Goal: Task Accomplishment & Management: Use online tool/utility

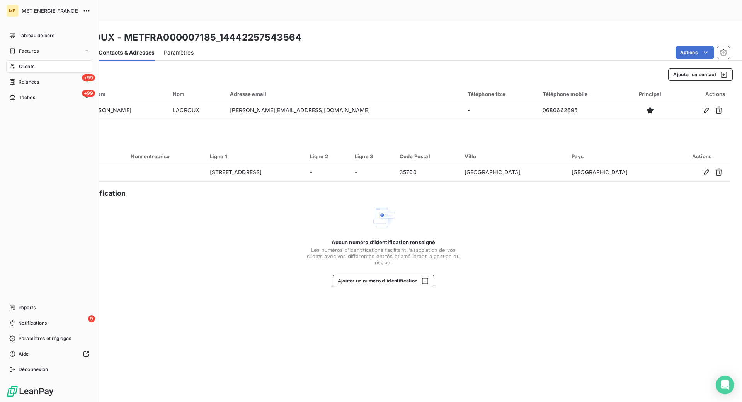
click at [21, 69] on span "Clients" at bounding box center [26, 66] width 15 height 7
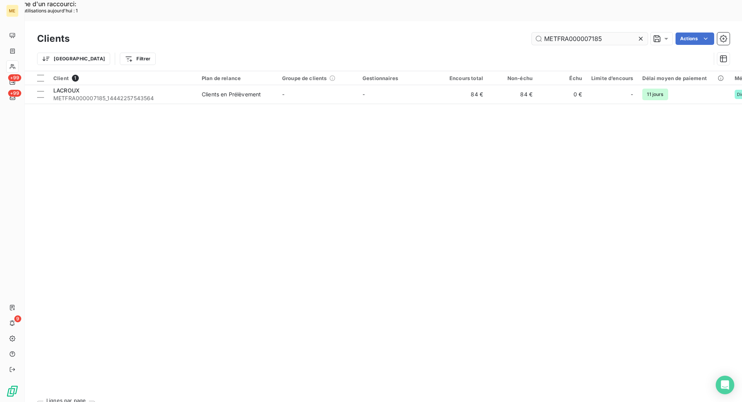
click at [632, 32] on input "METFRA000007185" at bounding box center [590, 38] width 116 height 12
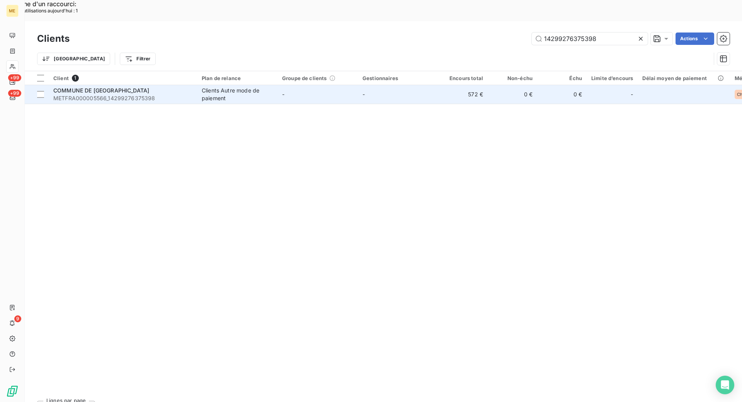
type input "14299276375398"
click at [169, 94] on span "METFRA000005566_14299276375398" at bounding box center [122, 98] width 139 height 8
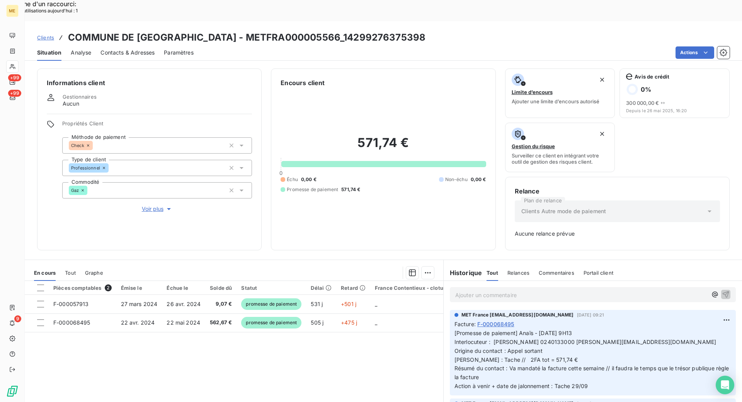
click at [464, 290] on p "Ajouter un commentaire ﻿" at bounding box center [581, 295] width 252 height 10
click at [467, 290] on p "Ajouter un commentaire ﻿" at bounding box center [581, 295] width 252 height 10
click at [525, 291] on span "[PERSON_NAME] le [DATE] 14h20 [DATE] 15:07" at bounding box center [517, 294] width 124 height 7
click at [525, 291] on span "[PERSON_NAME] le [DATE] 14h20customer interaction [DATE] 15:07" at bounding box center [544, 294] width 178 height 7
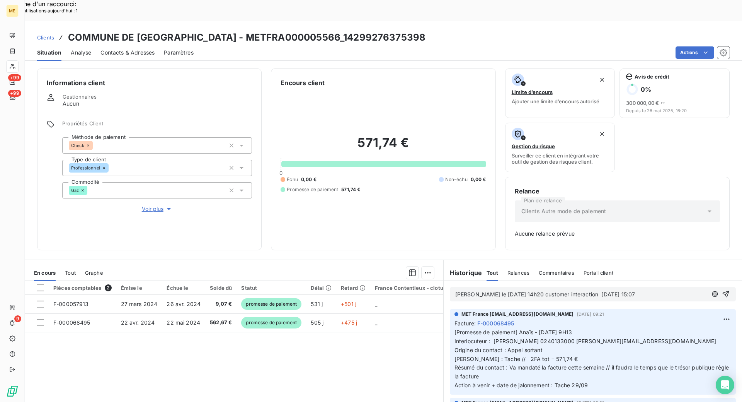
click at [633, 290] on p "[PERSON_NAME] le [DATE] 14h20 customer interaction [DATE] 15:07" at bounding box center [581, 294] width 252 height 9
click at [0, 0] on lt-div at bounding box center [0, 0] width 0 height 0
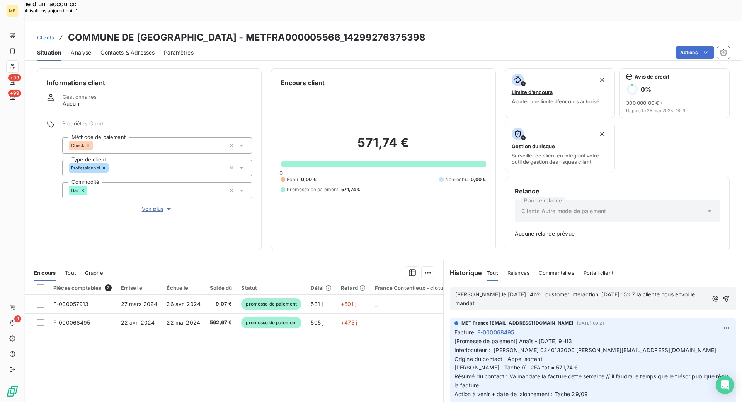
click at [524, 290] on p "[PERSON_NAME] le [DATE] 14h20 customer interaction [DATE] 15:07 la cliente nous…" at bounding box center [581, 299] width 253 height 18
click at [555, 291] on span "[PERSON_NAME] le [DATE] 14h20 customer interaction [DATE] 15:07 la cliente nous…" at bounding box center [576, 298] width 242 height 15
click at [723, 295] on icon "button" at bounding box center [727, 299] width 8 height 8
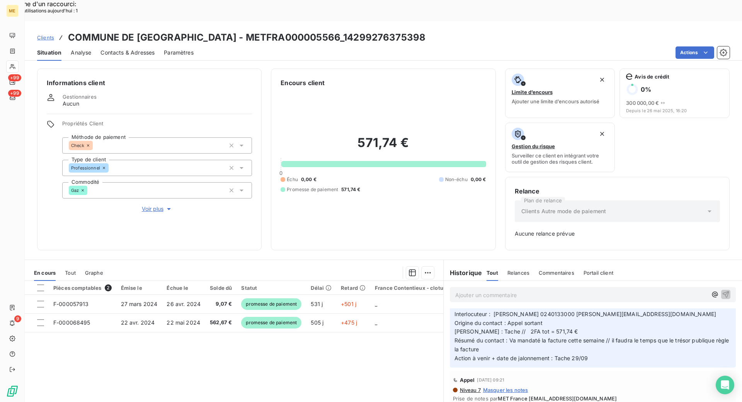
scroll to position [155, 0]
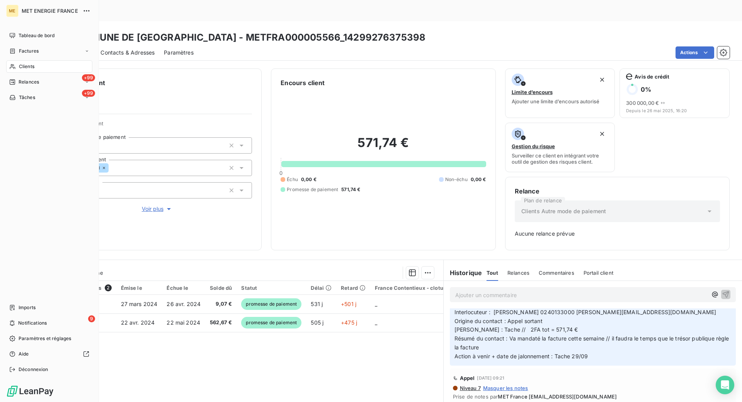
click at [26, 68] on span "Clients" at bounding box center [26, 66] width 15 height 7
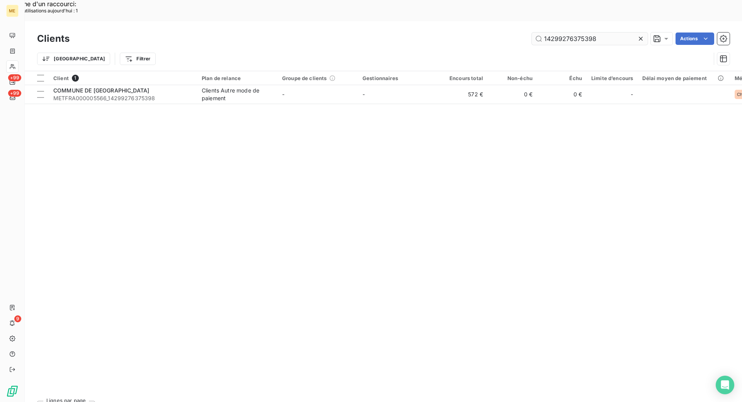
click at [615, 32] on input "14299276375398" at bounding box center [590, 38] width 116 height 12
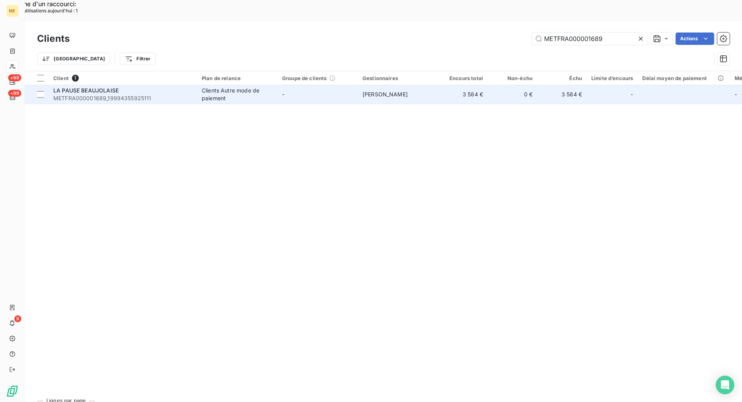
type input "METFRA000001689"
click at [175, 94] on span "METFRA000001689_19994355925111" at bounding box center [122, 98] width 139 height 8
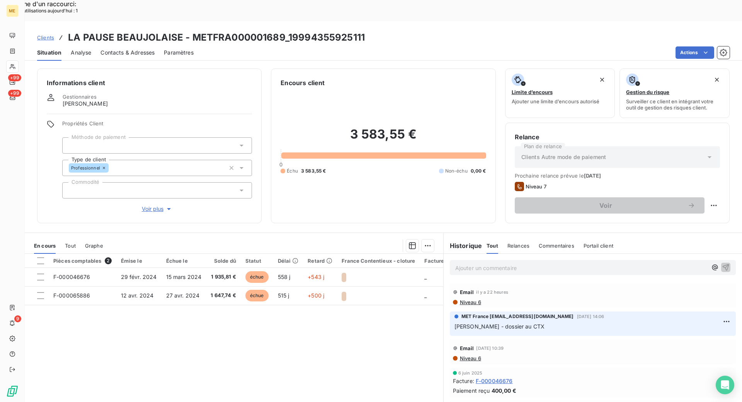
click at [157, 205] on span "Voir plus" at bounding box center [157, 209] width 31 height 8
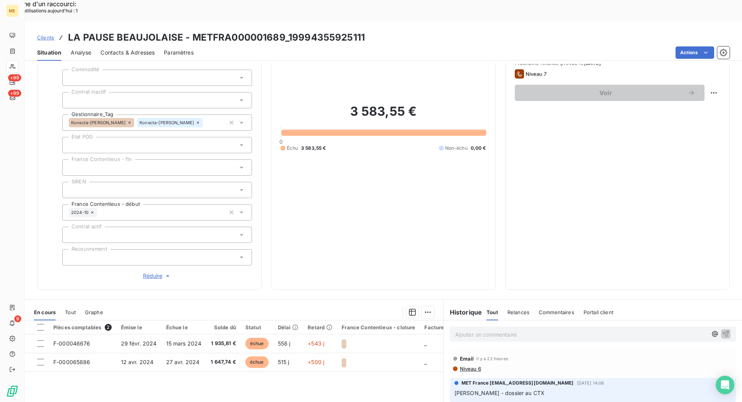
scroll to position [155, 0]
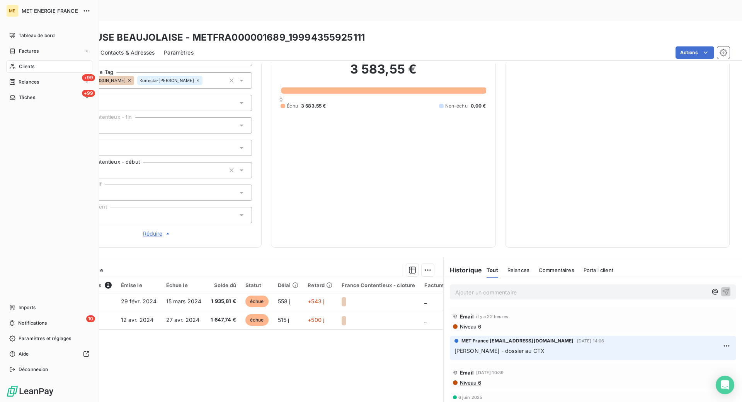
click at [23, 70] on span "Clients" at bounding box center [26, 66] width 15 height 7
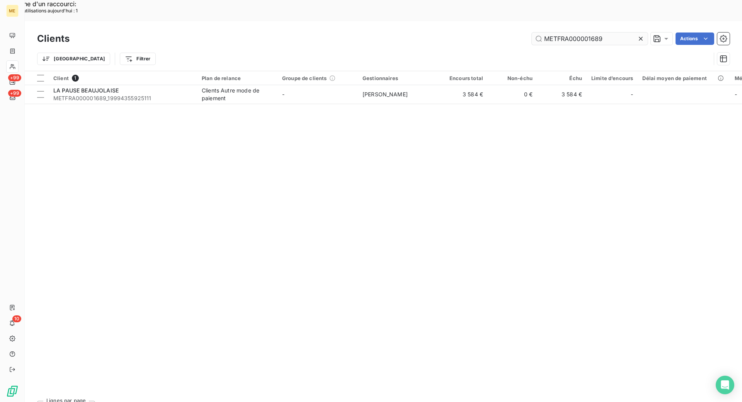
click at [626, 32] on input "METFRA000001689" at bounding box center [590, 38] width 116 height 12
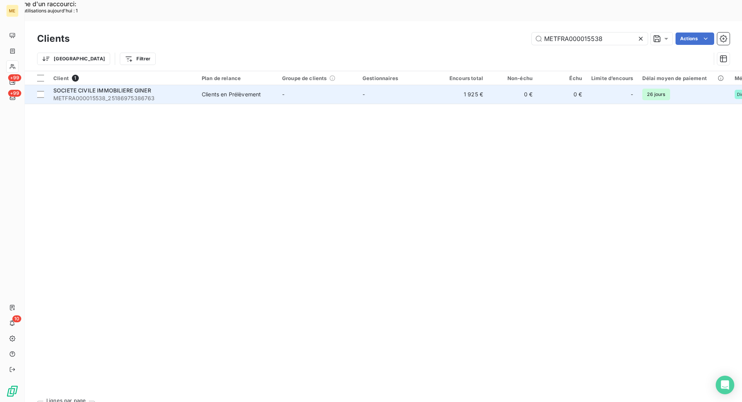
type input "METFRA000015538"
click at [191, 94] on span "METFRA000015538_25186975386763" at bounding box center [122, 98] width 139 height 8
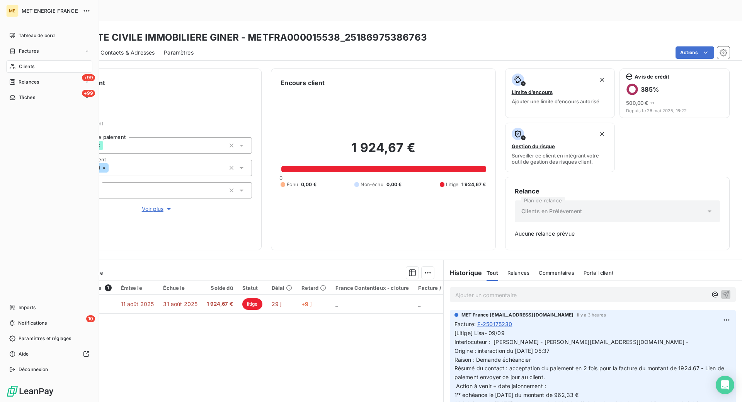
click at [31, 63] on span "Clients" at bounding box center [26, 66] width 15 height 7
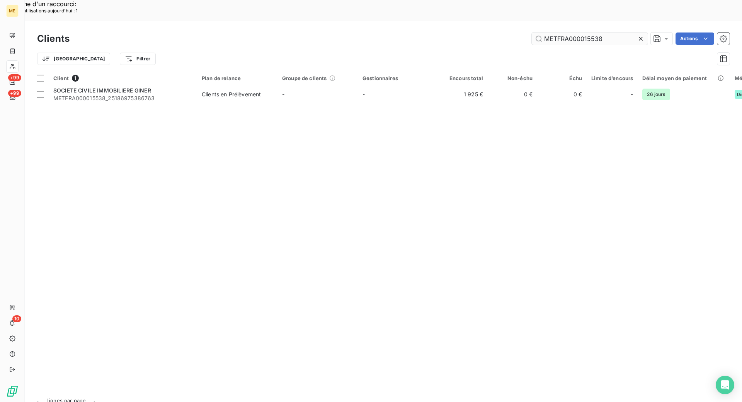
click at [608, 32] on input "METFRA000015538" at bounding box center [590, 38] width 116 height 12
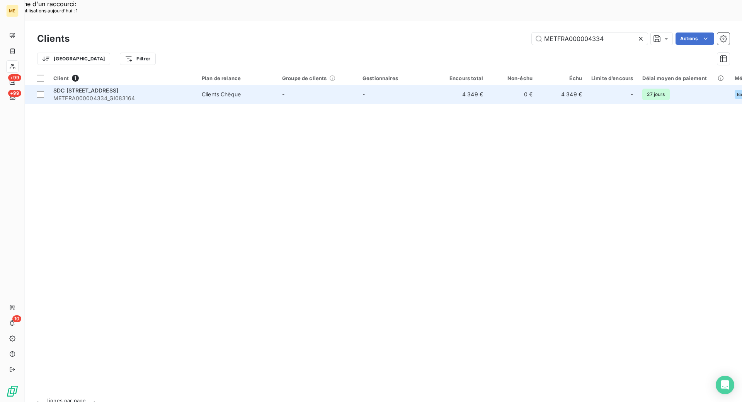
type input "METFRA000004334"
click at [180, 87] on div "SDC [STREET_ADDRESS]" at bounding box center [122, 91] width 139 height 8
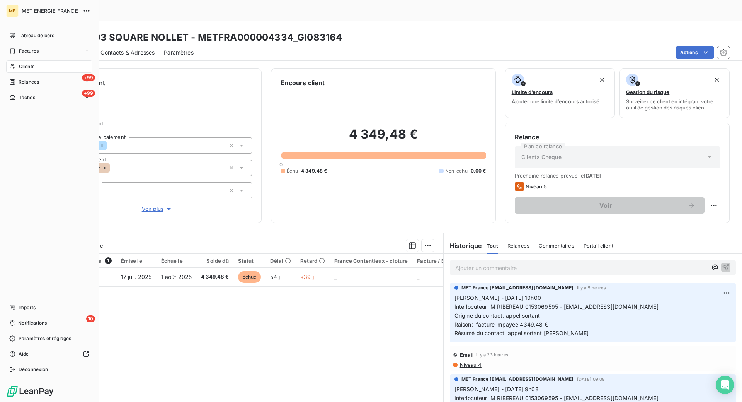
click at [32, 60] on div "Clients" at bounding box center [49, 66] width 86 height 12
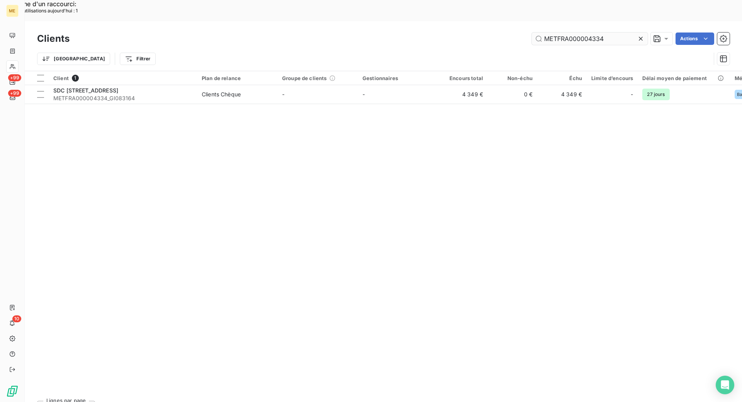
click at [626, 32] on input "METFRA000004334" at bounding box center [590, 38] width 116 height 12
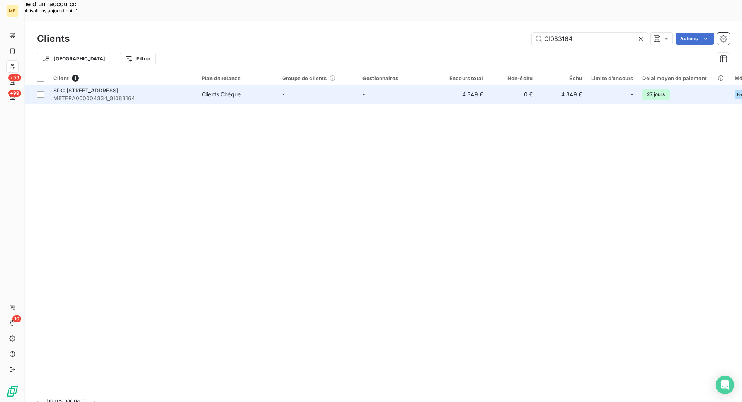
type input "GI083164"
click at [156, 94] on span "METFRA000004334_GI083164" at bounding box center [122, 98] width 139 height 8
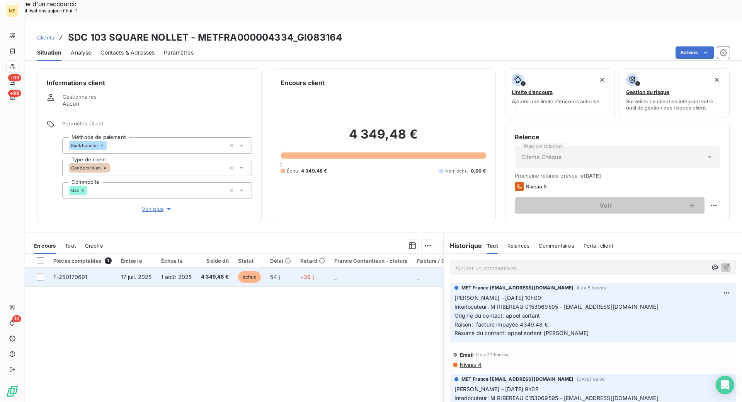
click at [60, 273] on span "F-250170691" at bounding box center [70, 276] width 34 height 7
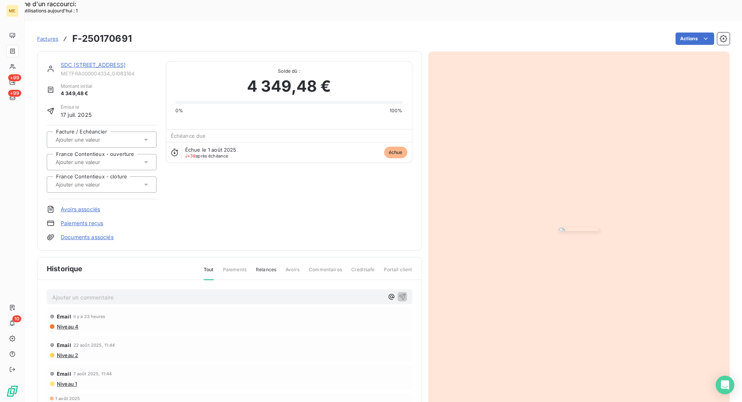
click at [599, 228] on img "button" at bounding box center [579, 229] width 40 height 3
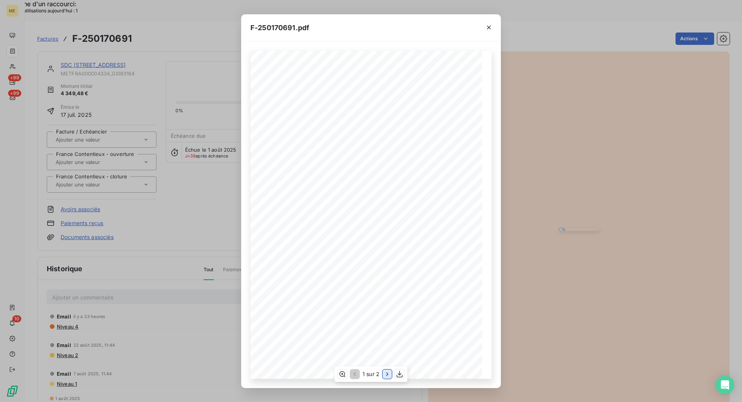
click at [387, 371] on icon "button" at bounding box center [387, 374] width 8 height 8
click at [491, 27] on icon "button" at bounding box center [489, 28] width 8 height 8
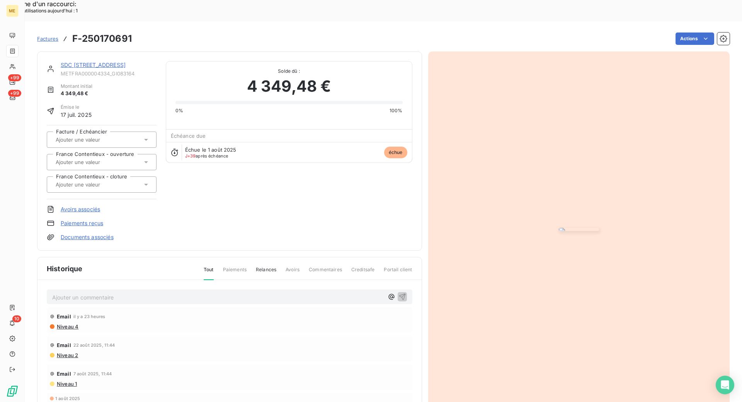
click at [582, 231] on img "button" at bounding box center [579, 229] width 40 height 3
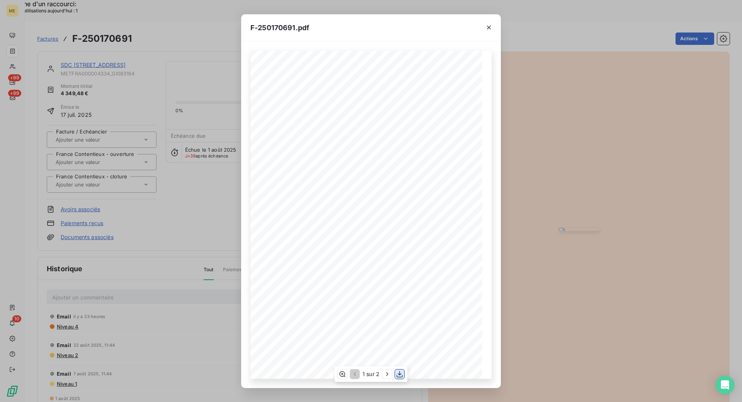
click at [400, 375] on icon "button" at bounding box center [400, 374] width 6 height 7
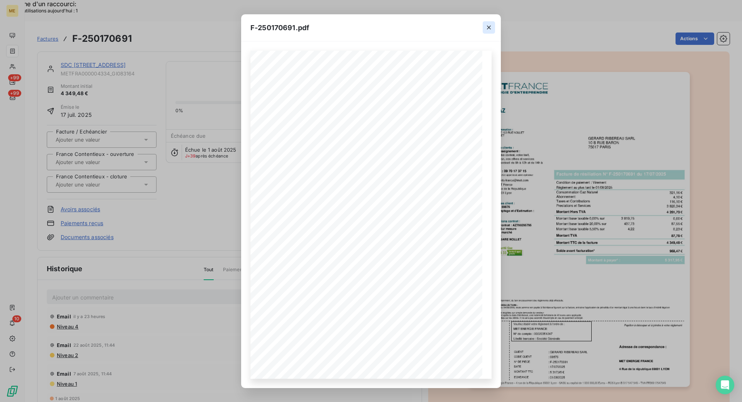
click at [491, 31] on icon "button" at bounding box center [489, 28] width 8 height 8
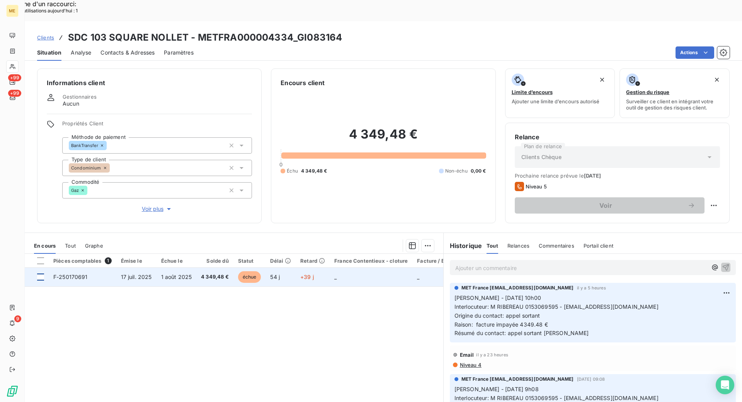
click at [43, 273] on div at bounding box center [40, 276] width 7 height 7
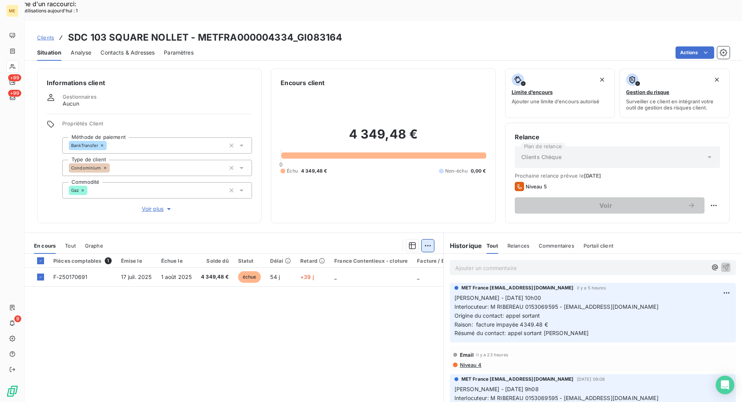
click at [411, 244] on div "Mettre en litige (1 facture)" at bounding box center [358, 241] width 136 height 12
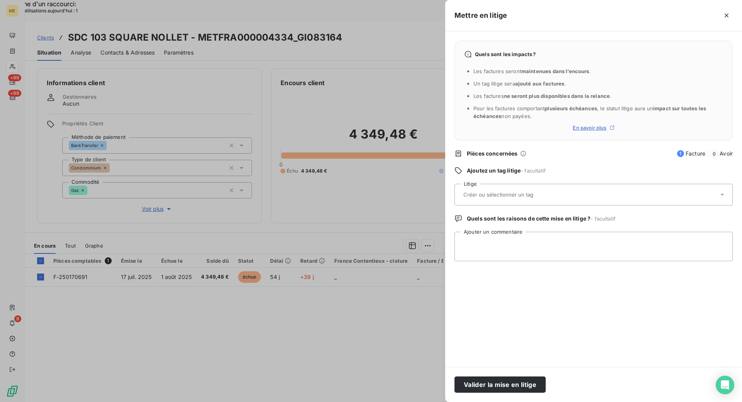
click at [720, 196] on icon at bounding box center [723, 195] width 8 height 8
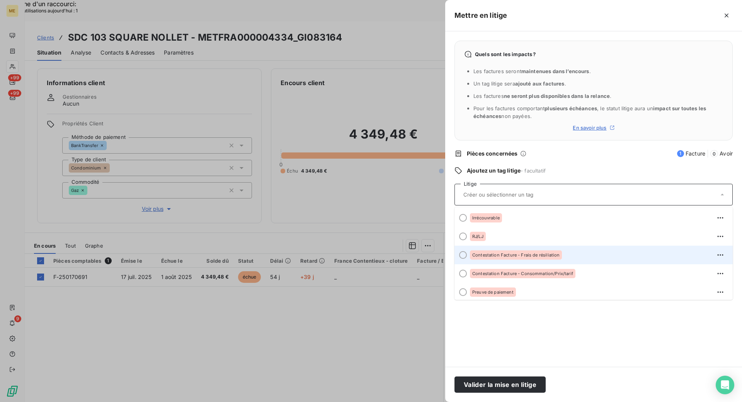
click at [462, 255] on div at bounding box center [463, 255] width 8 height 8
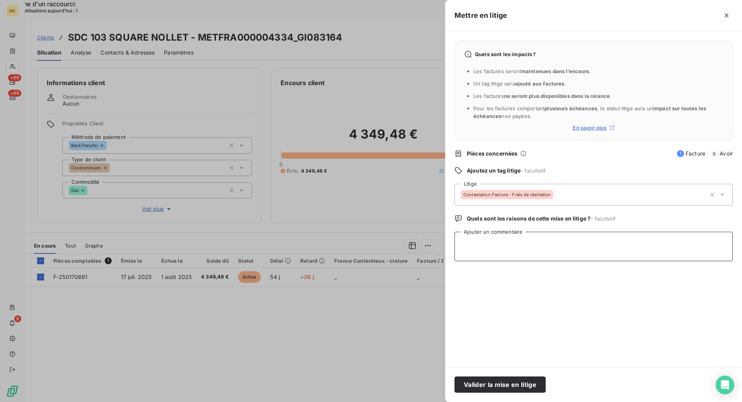
click at [469, 244] on textarea "Ajouter un commentaire" at bounding box center [594, 246] width 278 height 29
paste textarea "00096852"
click at [685, 244] on textarea "[PERSON_NAME] le [DATE] 14h51 requête 00096852 demande l'annulation des frais a…" at bounding box center [594, 246] width 278 height 29
click at [0, 0] on lt-span "Supprimer les doubles espaces" at bounding box center [0, 0] width 0 height 0
click at [699, 245] on textarea "[PERSON_NAME] le [DATE] 14h51 requête 00096852 demande l'annulation des frais a…" at bounding box center [594, 246] width 278 height 29
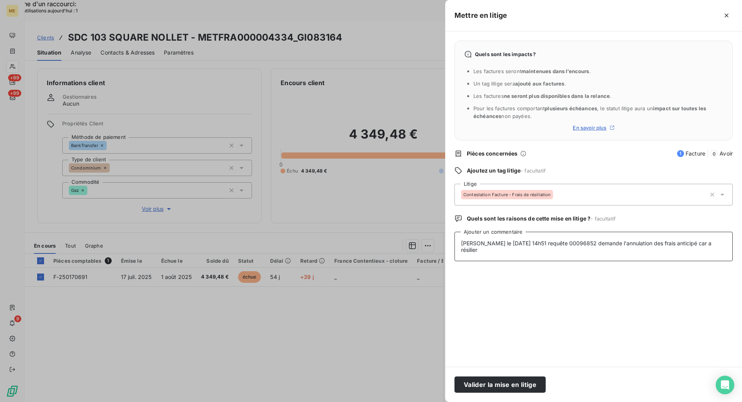
click at [0, 0] on lt-span "à résilier" at bounding box center [0, 0] width 0 height 0
click at [686, 243] on textarea "[PERSON_NAME] le [DATE] 14h51 requête 00096852 demande l'annulation des frais a…" at bounding box center [594, 246] width 278 height 29
click at [0, 0] on lt-span ", car" at bounding box center [0, 0] width 0 height 0
click at [717, 243] on textarea "[PERSON_NAME] le [DATE] 14h51 requête 00096852 demande l'annulation des frais a…" at bounding box center [594, 246] width 278 height 29
click at [708, 245] on textarea "[PERSON_NAME] le [DATE] 14h51 requête 00096852 demande l'annulation des frais a…" at bounding box center [594, 246] width 278 height 29
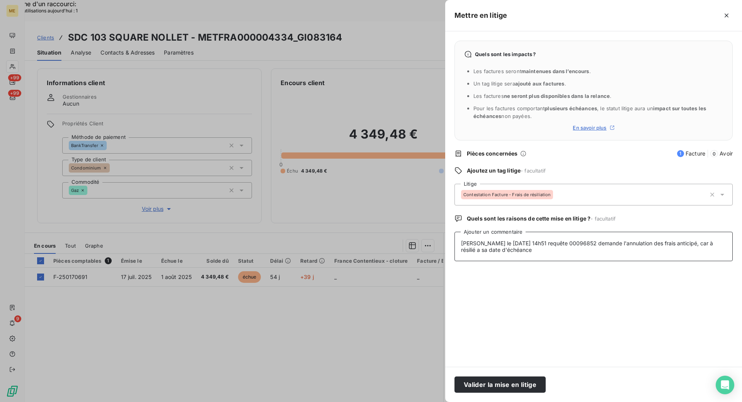
click at [0, 0] on lt-span "a résilié" at bounding box center [0, 0] width 0 height 0
click at [716, 242] on textarea "[PERSON_NAME] le [DATE] 14h51 requête 00096852 demande l'annulation des frais a…" at bounding box center [594, 246] width 278 height 29
click at [0, 0] on lt-span "à" at bounding box center [0, 0] width 0 height 0
type textarea "[PERSON_NAME] le [DATE] 14h51 requête 00096852 demande l'annulation des frais a…"
click at [499, 380] on button "Valider la mise en litige" at bounding box center [500, 384] width 91 height 16
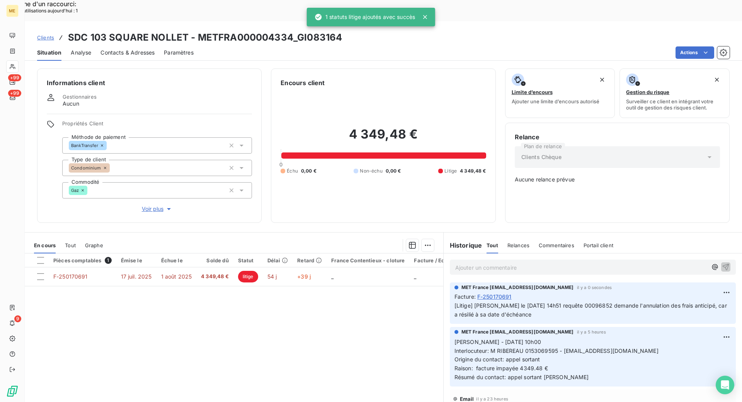
click at [15, 67] on icon at bounding box center [12, 66] width 7 height 6
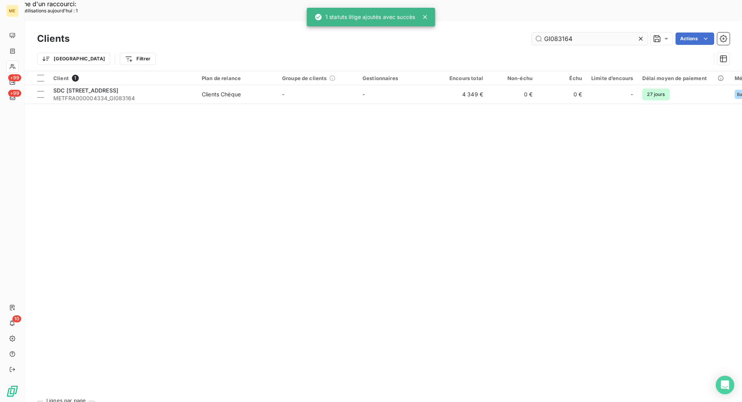
click at [576, 32] on input "GI083164" at bounding box center [590, 38] width 116 height 12
click at [578, 32] on input "GI083164" at bounding box center [590, 38] width 116 height 12
paste input "METFRA000003160"
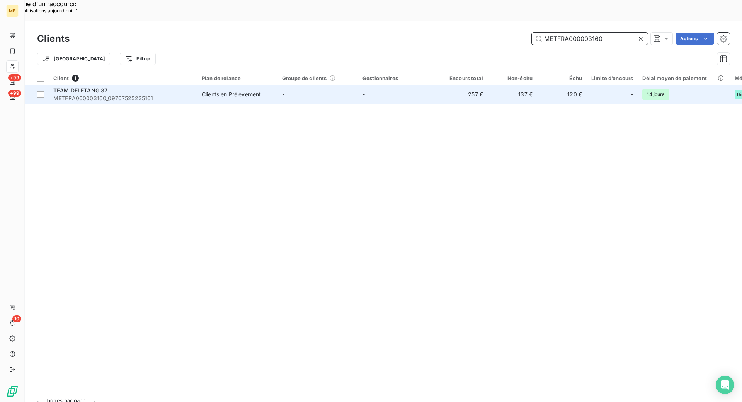
type input "METFRA000003160"
click at [197, 85] on td "Clients en Prélèvement" at bounding box center [237, 94] width 80 height 19
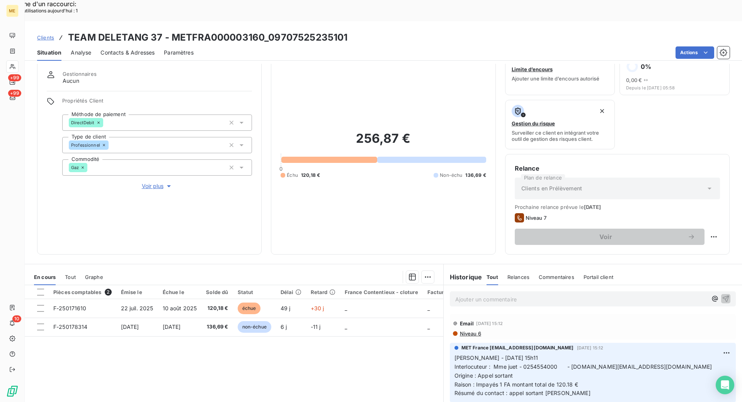
scroll to position [57, 0]
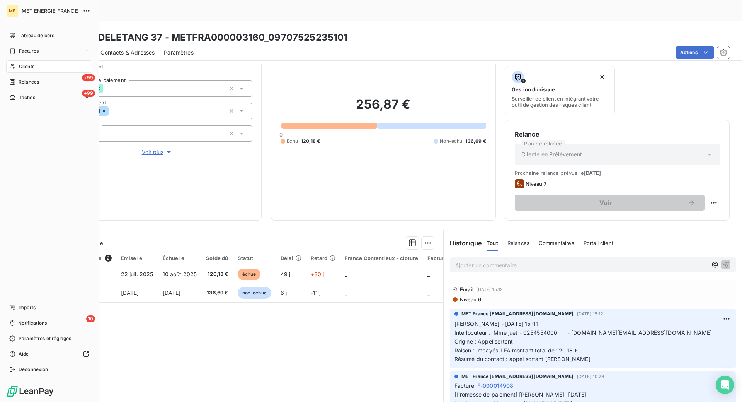
click at [32, 68] on span "Clients" at bounding box center [26, 66] width 15 height 7
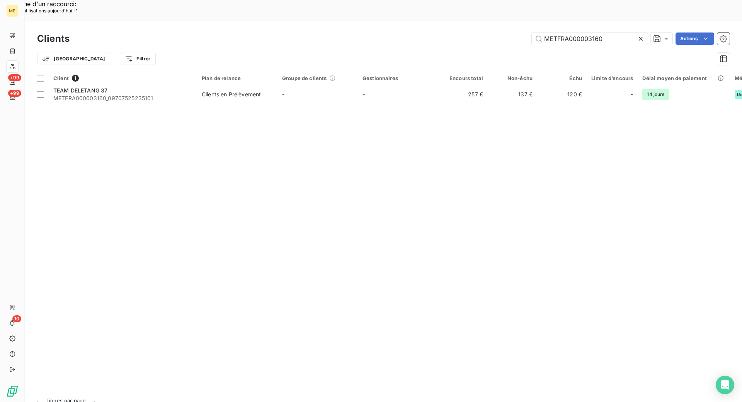
drag, startPoint x: 606, startPoint y: 17, endPoint x: 504, endPoint y: 26, distance: 102.4
click at [504, 31] on div "Clients METFRA000003160 Actions Trier Filtrer" at bounding box center [383, 51] width 693 height 40
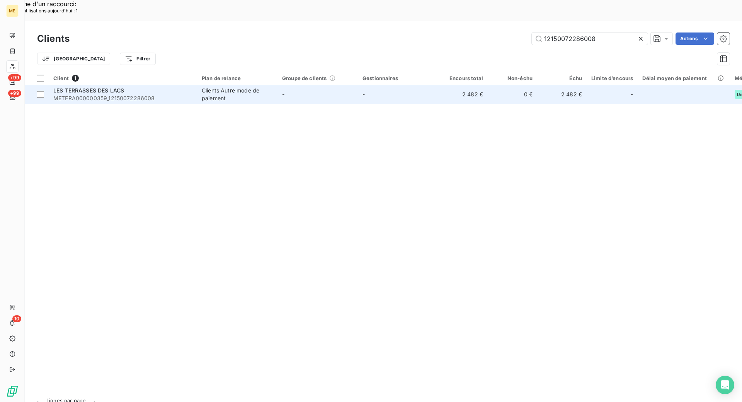
type input "12150072286008"
click at [191, 94] on span "METFRA000000359_12150072286008" at bounding box center [122, 98] width 139 height 8
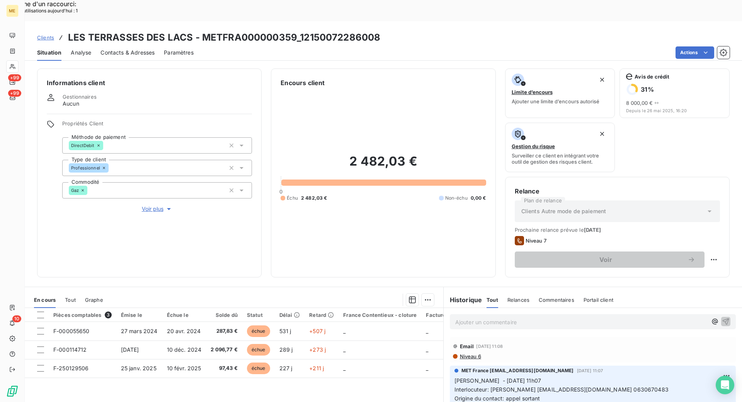
scroll to position [57, 0]
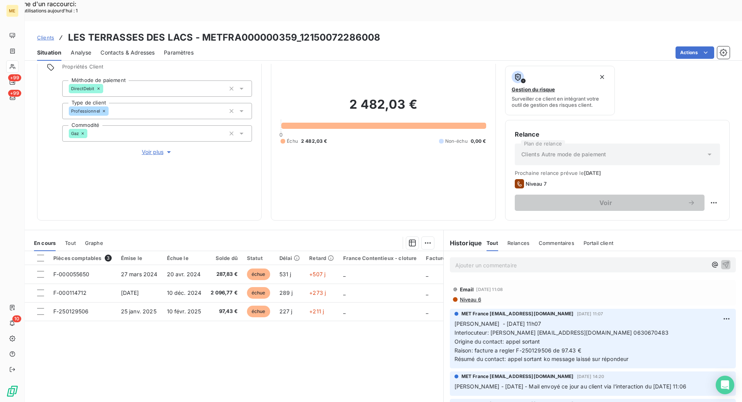
click at [156, 148] on span "Voir plus" at bounding box center [157, 152] width 31 height 8
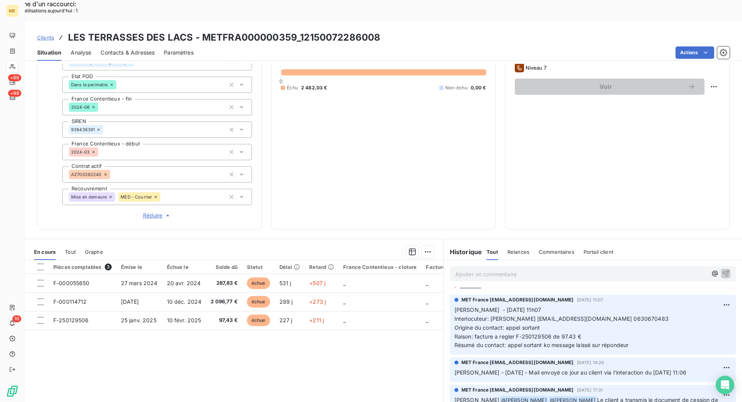
scroll to position [39, 0]
